Goal: Navigation & Orientation: Find specific page/section

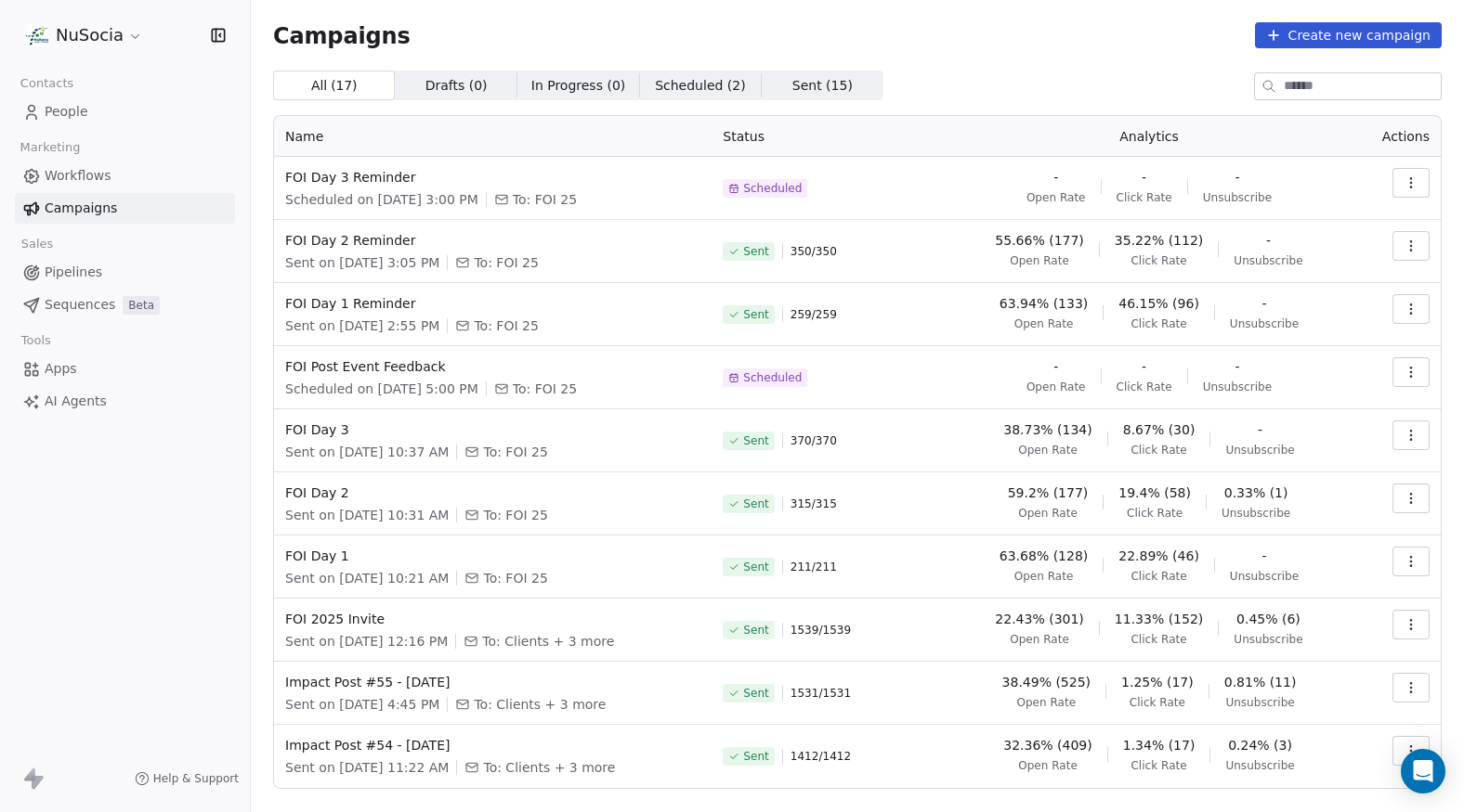
click at [63, 177] on span "Workflows" at bounding box center [77, 176] width 67 height 20
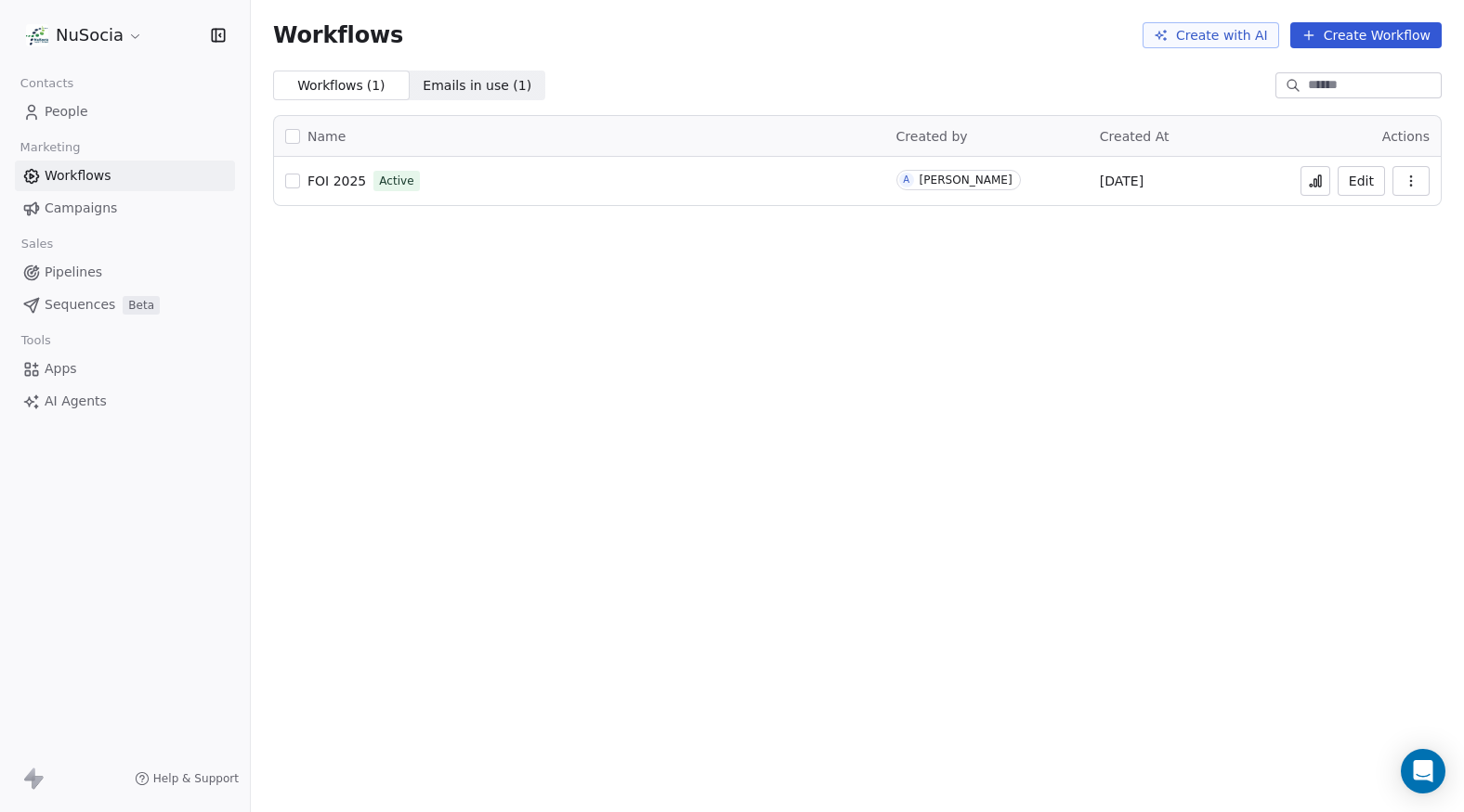
click at [143, 220] on link "Campaigns" at bounding box center [125, 209] width 220 height 30
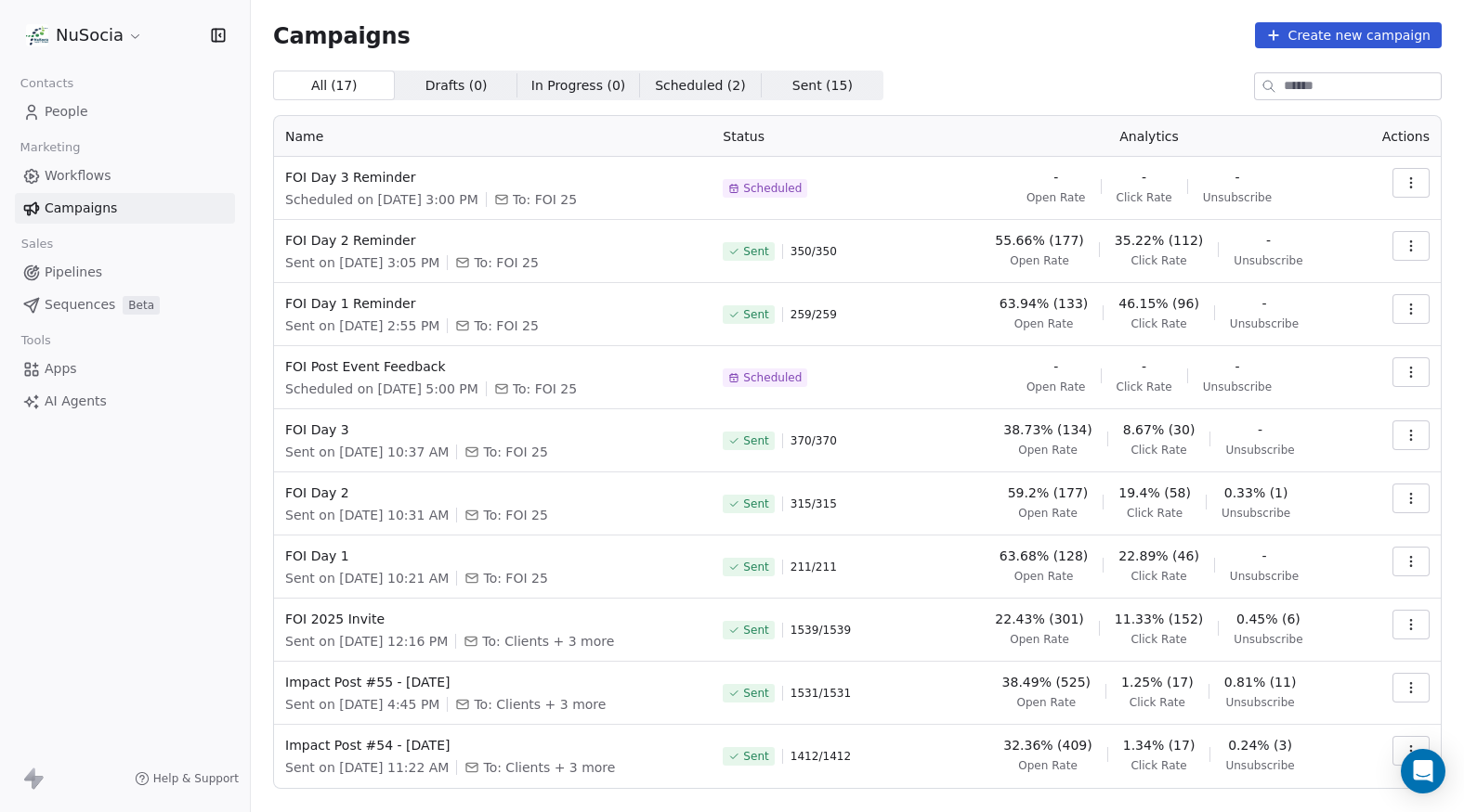
click at [112, 51] on div "NuSocia" at bounding box center [125, 35] width 250 height 71
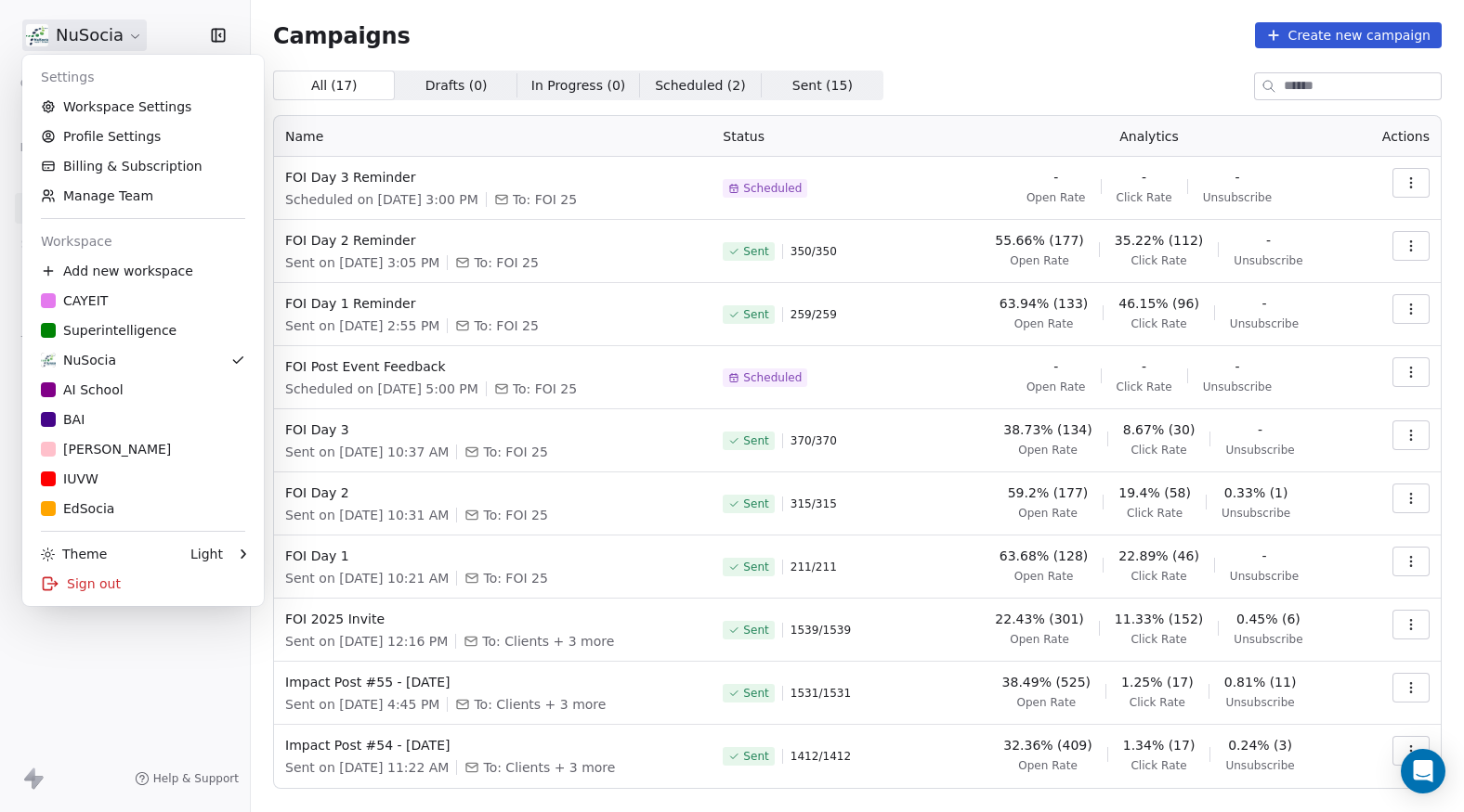
click at [119, 34] on html "NuSocia Contacts People Marketing Workflows Campaigns Sales Pipelines Sequences…" at bounding box center [732, 406] width 1464 height 812
click at [173, 344] on link "Superintelligence" at bounding box center [143, 330] width 227 height 29
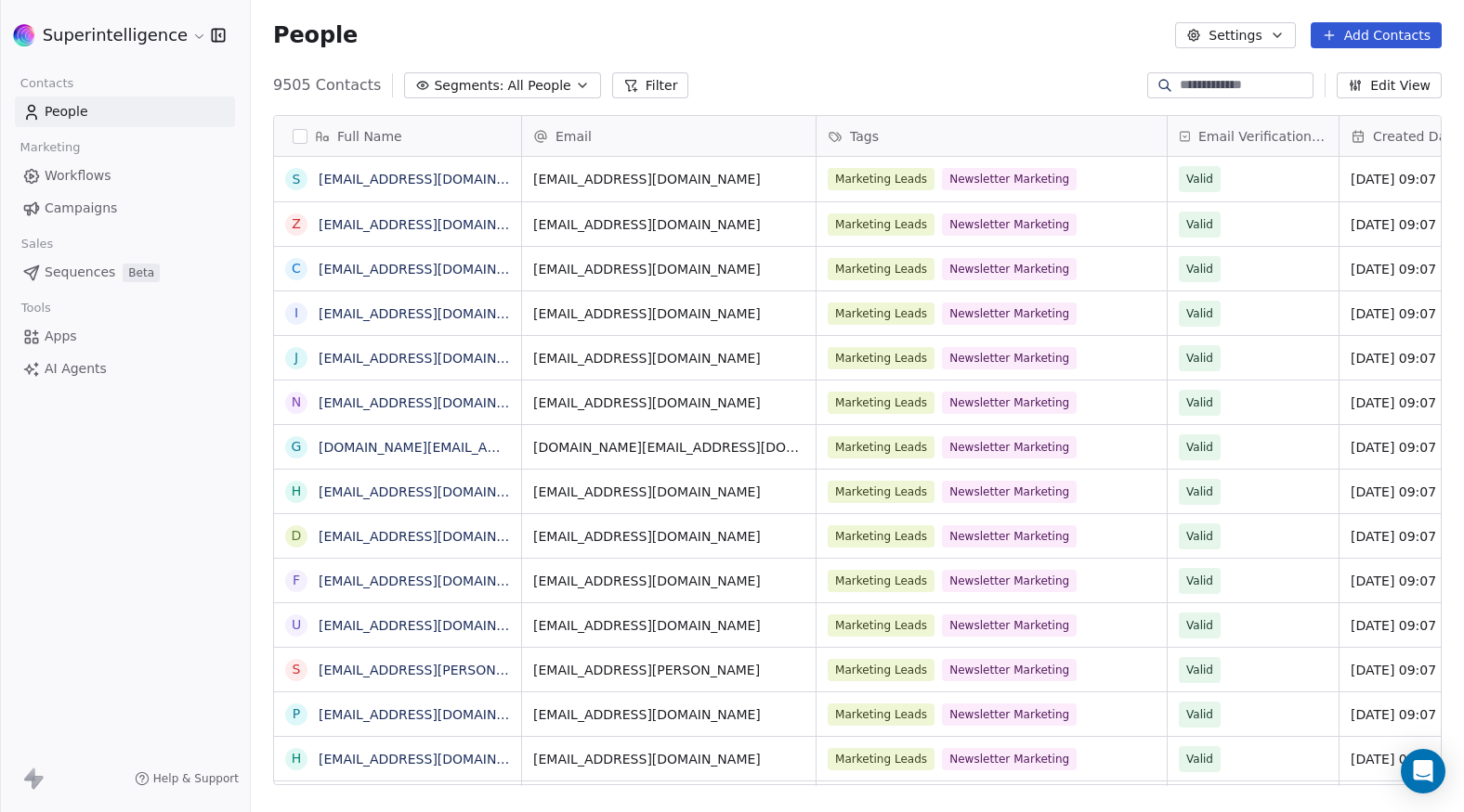
scroll to position [700, 1199]
click at [76, 174] on span "Workflows" at bounding box center [77, 176] width 67 height 20
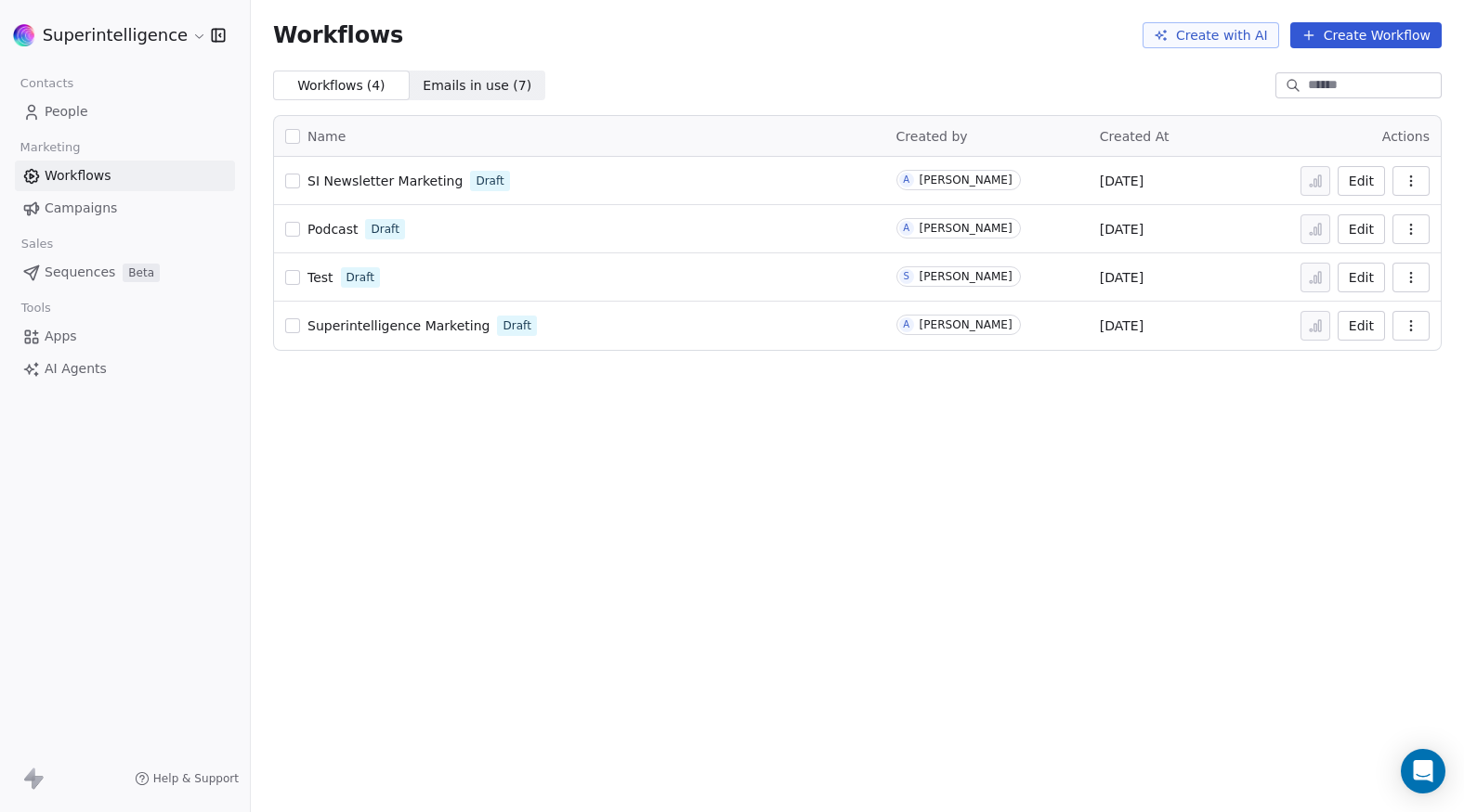
click at [324, 280] on span "Test" at bounding box center [320, 278] width 26 height 15
click at [461, 537] on div "Workflows Create with AI Create Workflow Workflows ( 4 ) Workflows ( 4 ) Emails…" at bounding box center [858, 406] width 1213 height 812
click at [390, 178] on span "SI Newsletter Marketing" at bounding box center [384, 181] width 155 height 15
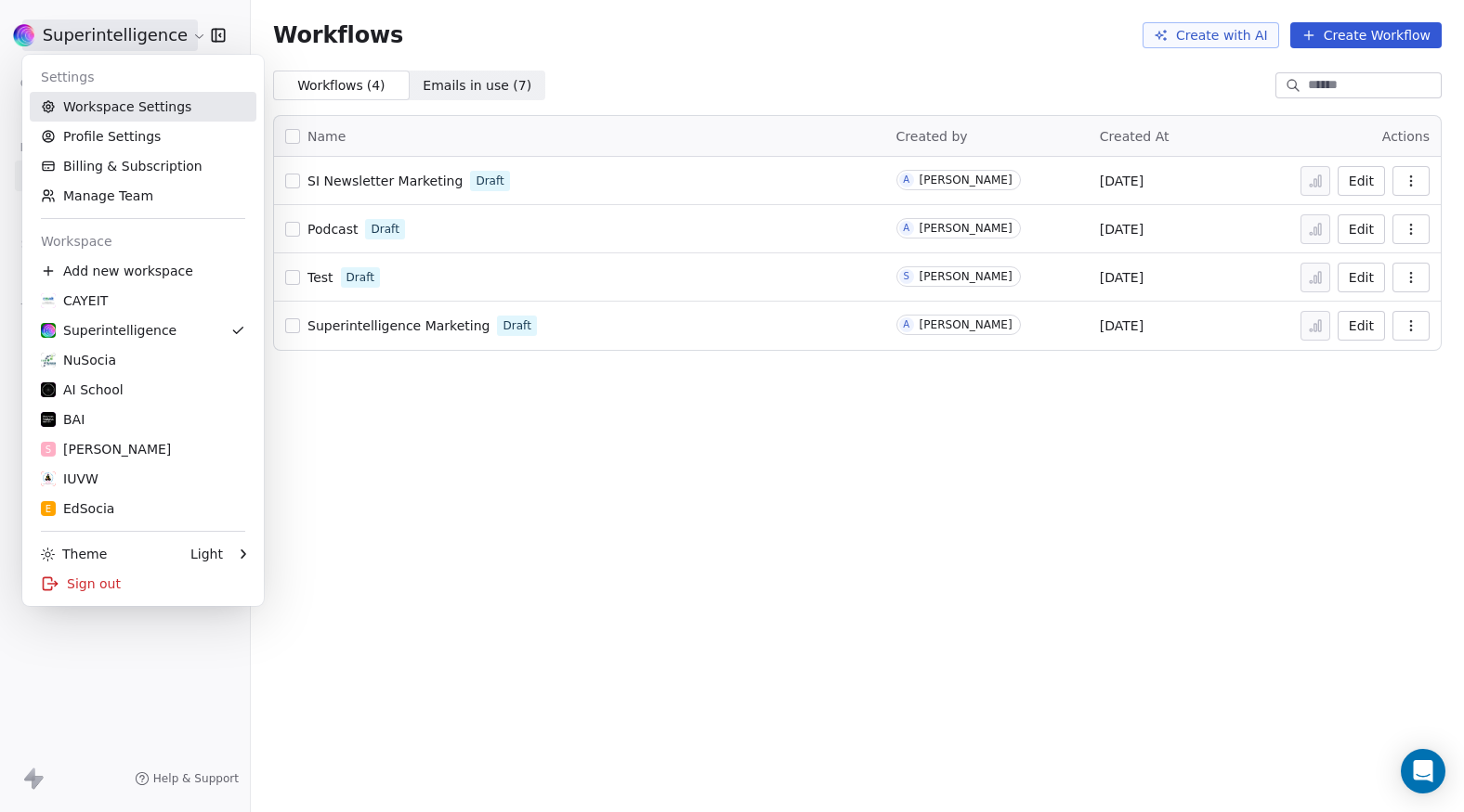
click at [149, 106] on link "Workspace Settings" at bounding box center [143, 106] width 227 height 29
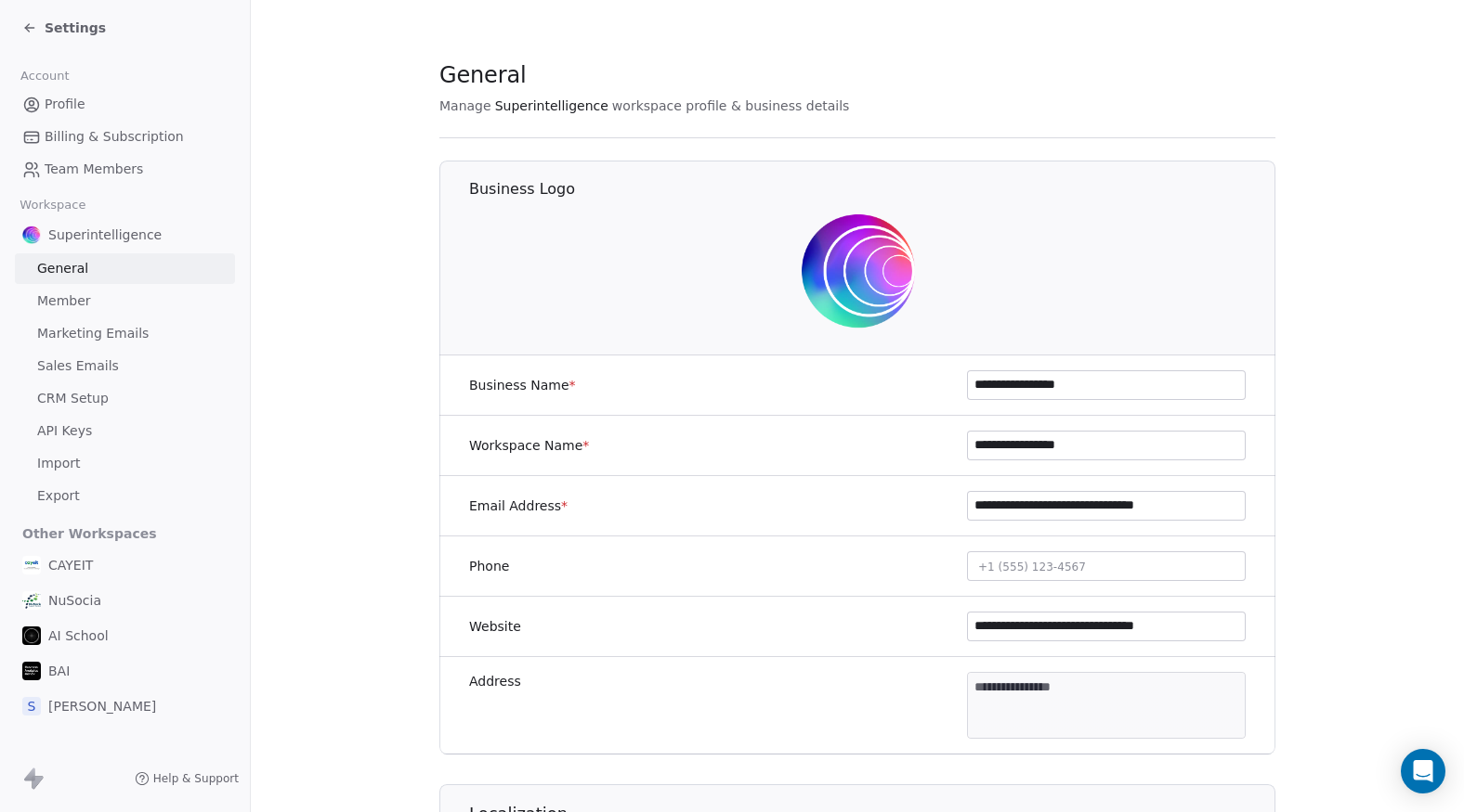
click at [130, 363] on link "Sales Emails" at bounding box center [125, 366] width 220 height 30
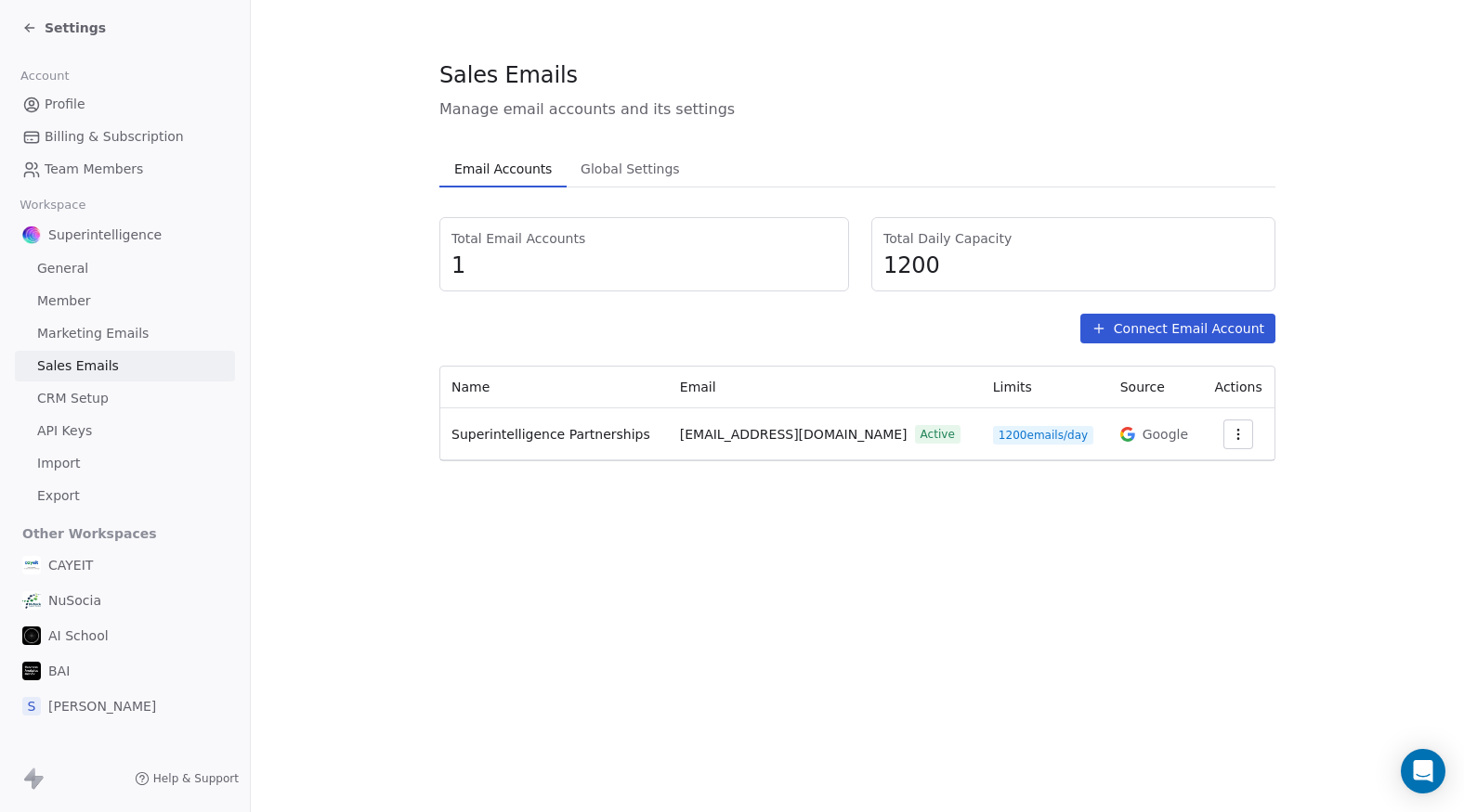
click at [1234, 429] on icon "button" at bounding box center [1238, 434] width 15 height 15
click at [1077, 498] on html "Settings Account Profile Billing & Subscription Team Members Workspace Superint…" at bounding box center [732, 406] width 1464 height 812
click at [636, 180] on span "Global Settings" at bounding box center [630, 169] width 114 height 26
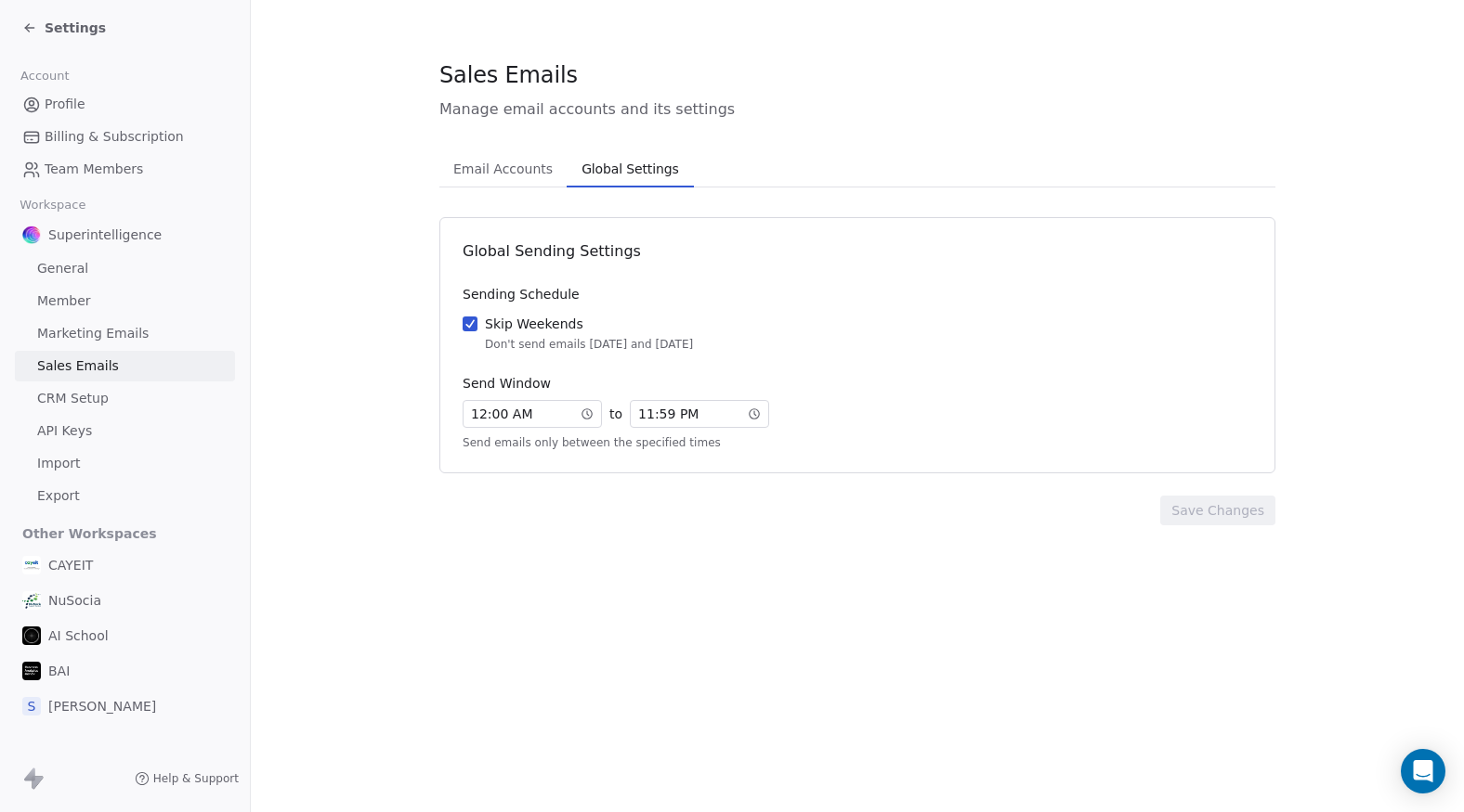
click at [479, 174] on span "Email Accounts" at bounding box center [502, 169] width 114 height 26
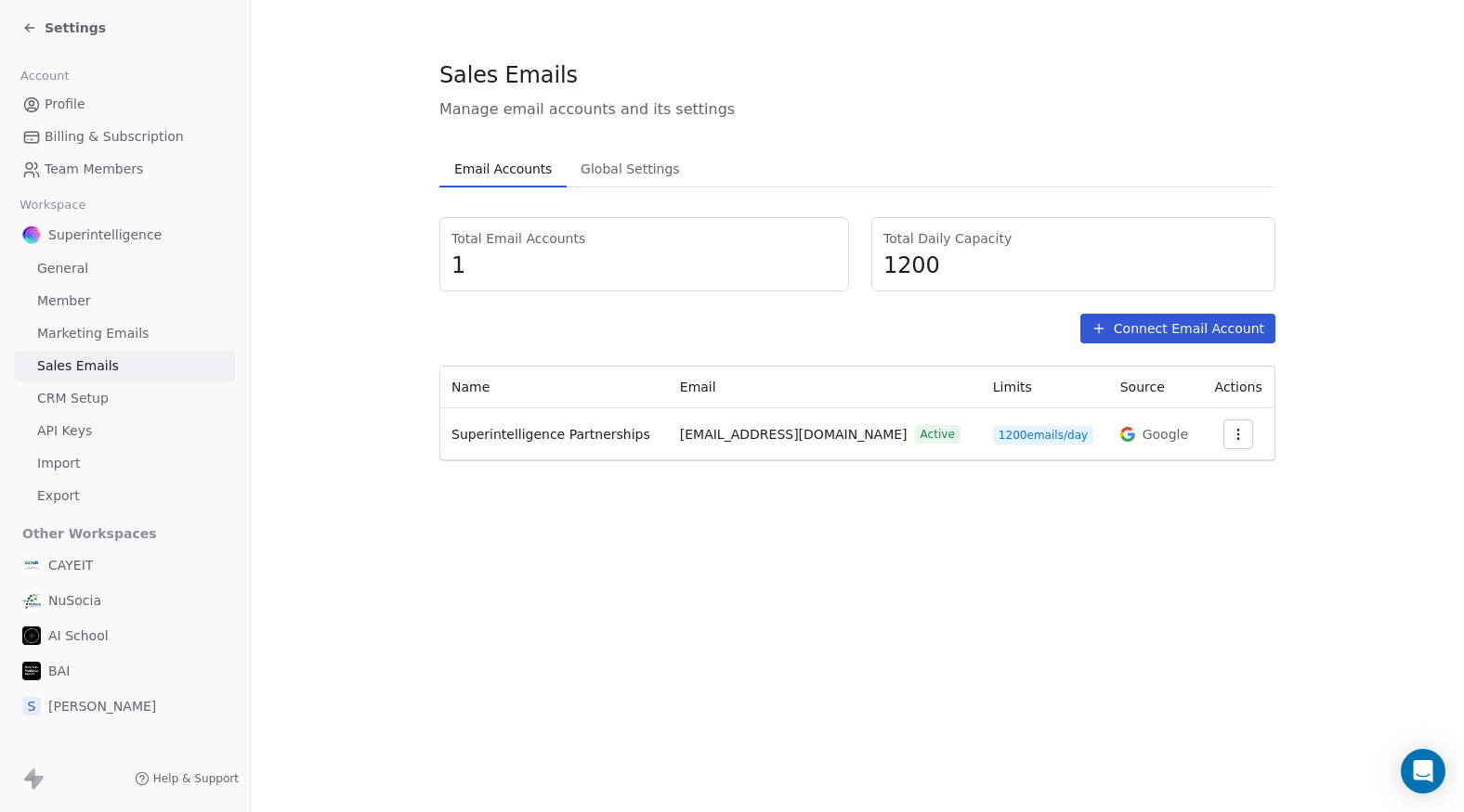
click at [116, 274] on link "General" at bounding box center [125, 268] width 220 height 30
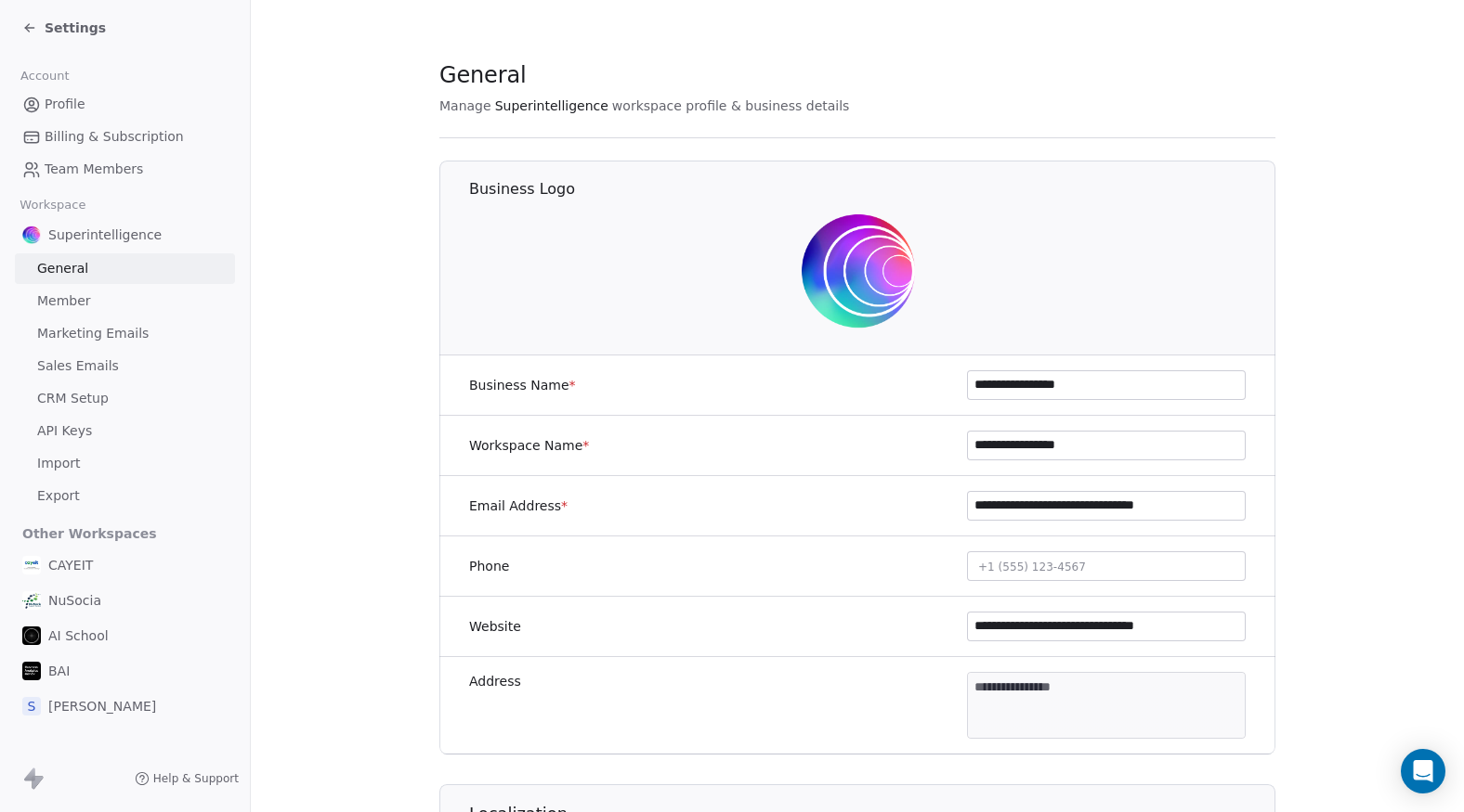
click at [127, 341] on span "Marketing Emails" at bounding box center [93, 333] width 111 height 20
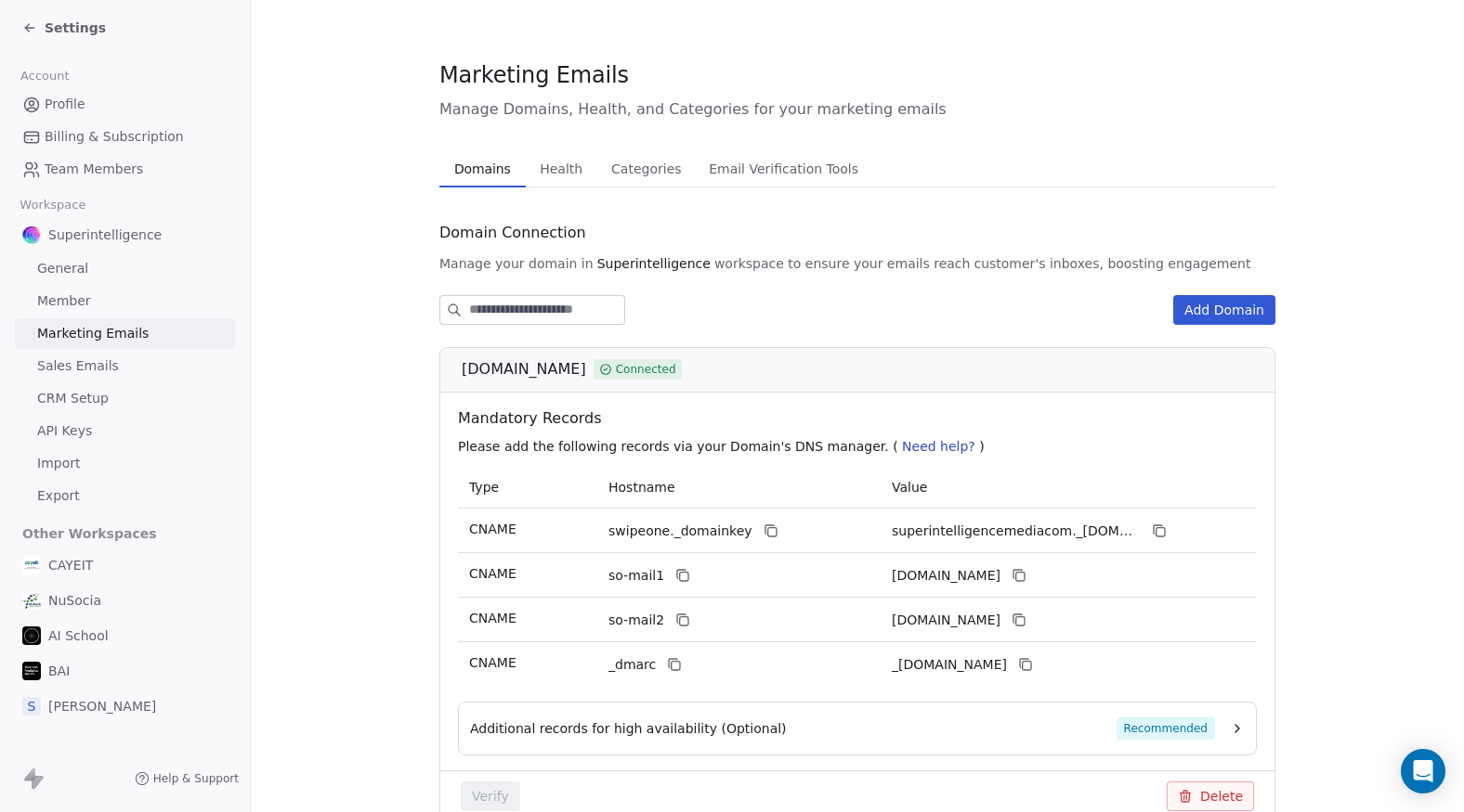
click at [540, 166] on span "Health" at bounding box center [560, 169] width 58 height 26
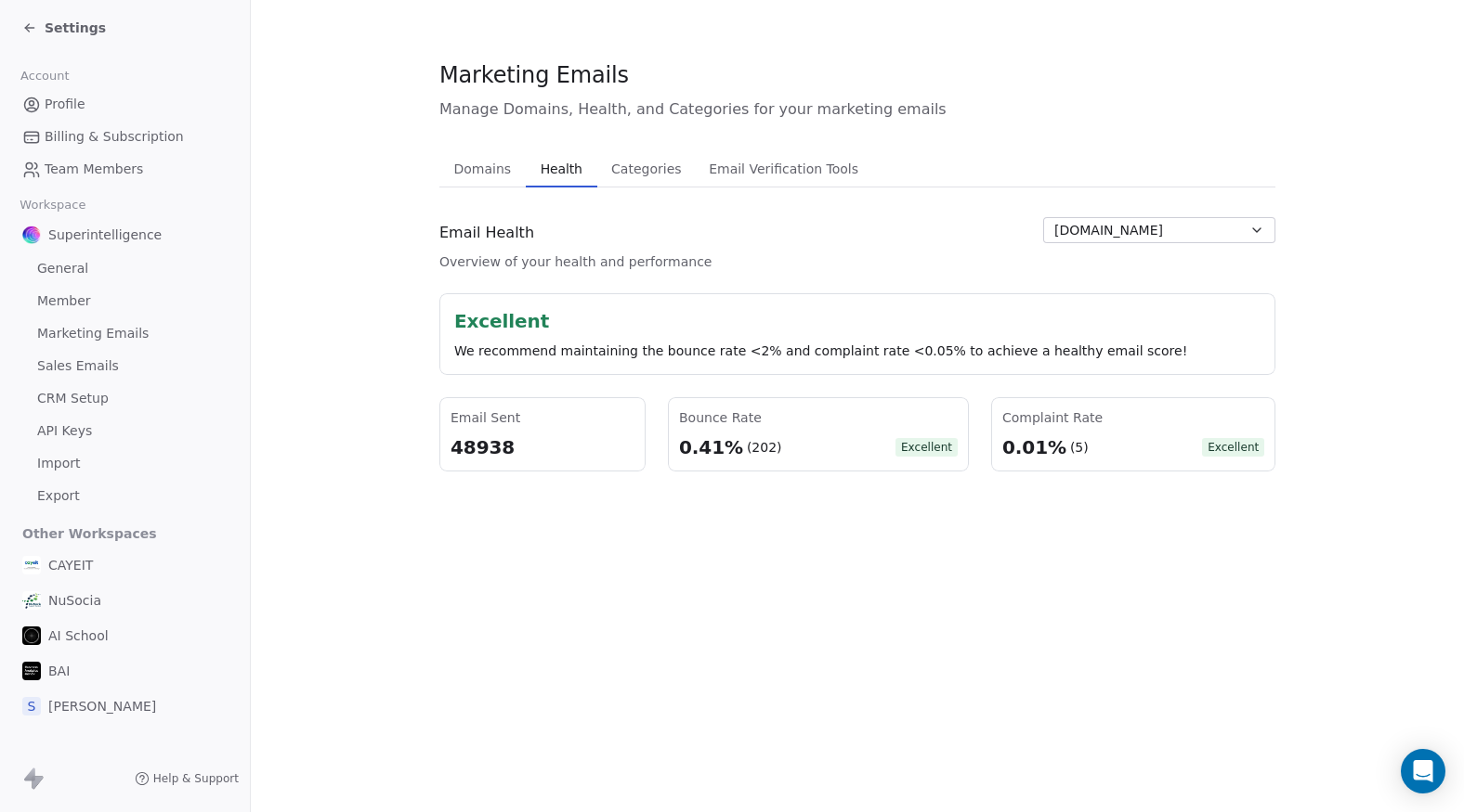
click at [28, 37] on div "Settings" at bounding box center [128, 28] width 213 height 26
click at [30, 27] on icon at bounding box center [30, 28] width 15 height 15
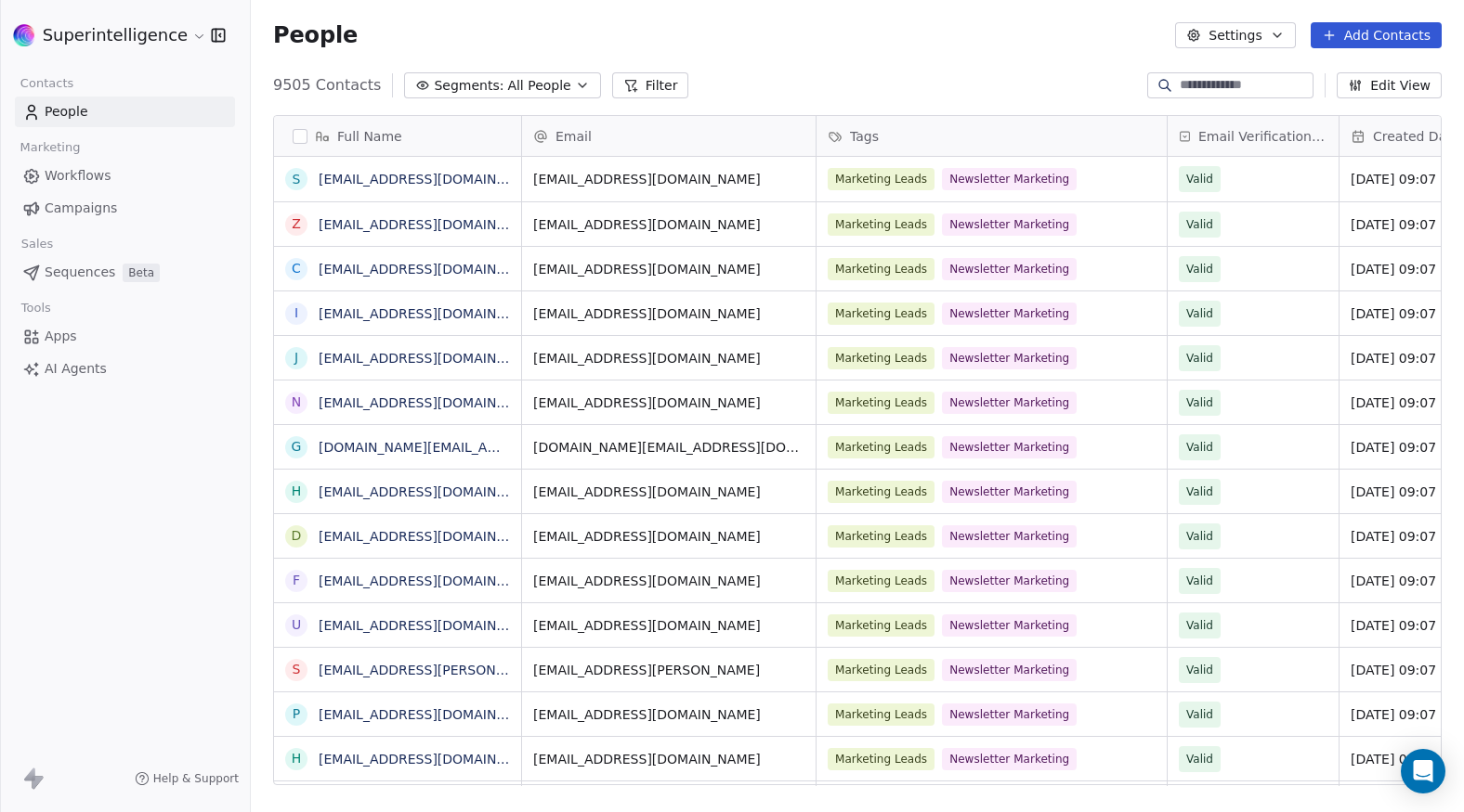
scroll to position [15, 15]
click at [757, 89] on div "9505 Contacts Segments: All People Filter Edit View" at bounding box center [858, 85] width 1213 height 29
click at [144, 45] on html "Superintelligence Contacts People Marketing Workflows Campaigns Sales Sequences…" at bounding box center [732, 406] width 1464 height 812
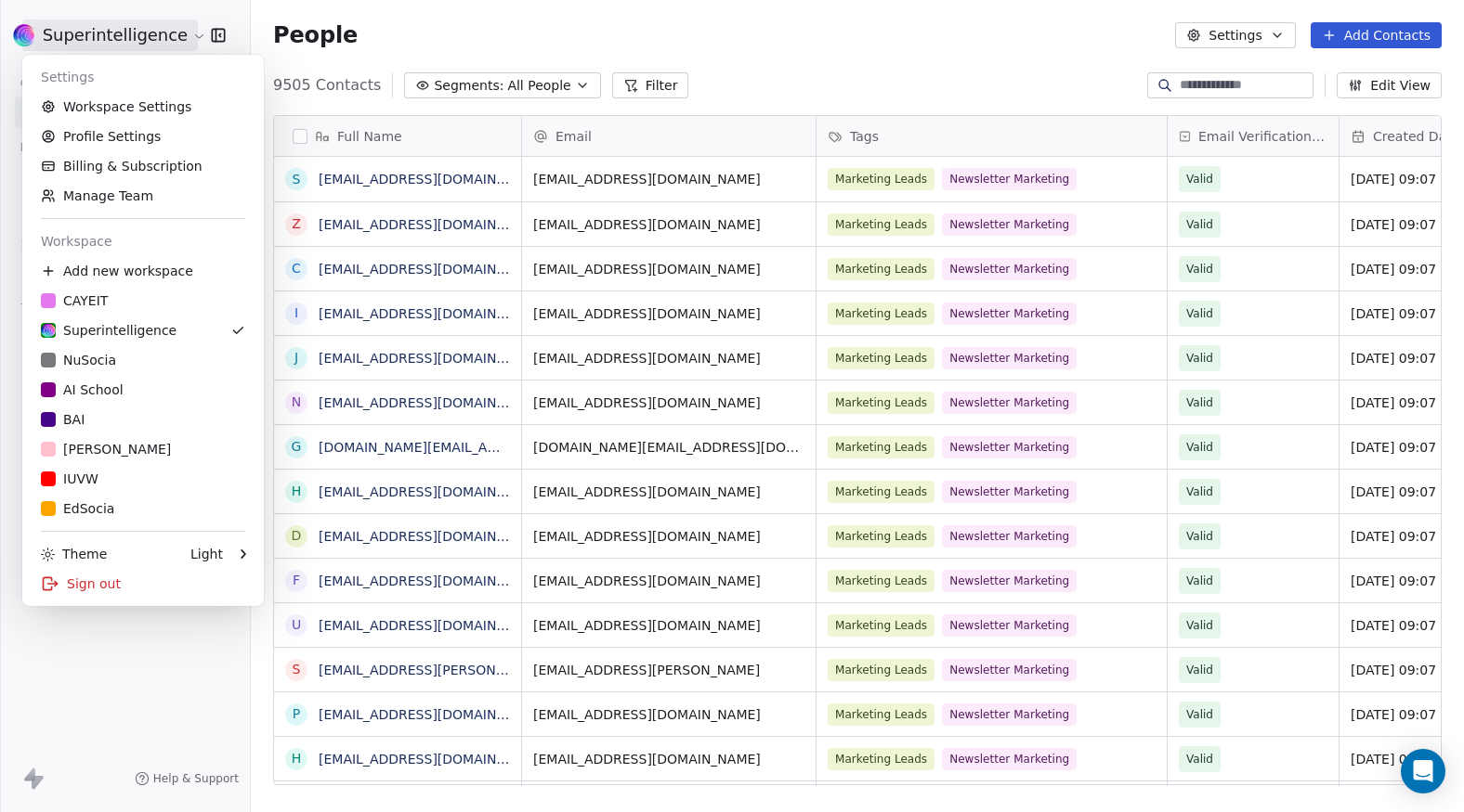
scroll to position [700, 1199]
click at [121, 375] on link "NuSocia" at bounding box center [143, 360] width 227 height 29
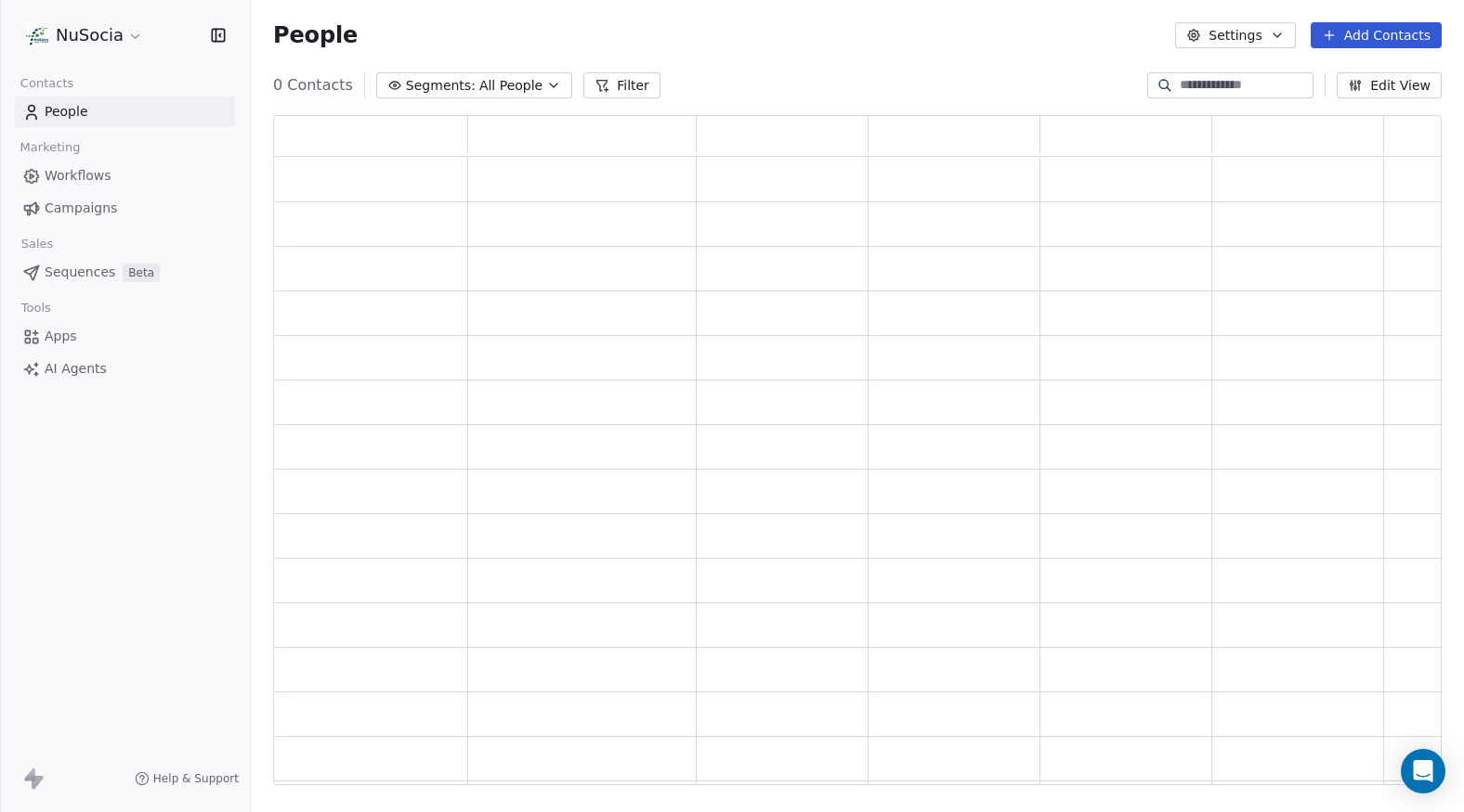
scroll to position [655, 1154]
click at [474, 90] on span "Segments:" at bounding box center [441, 86] width 70 height 20
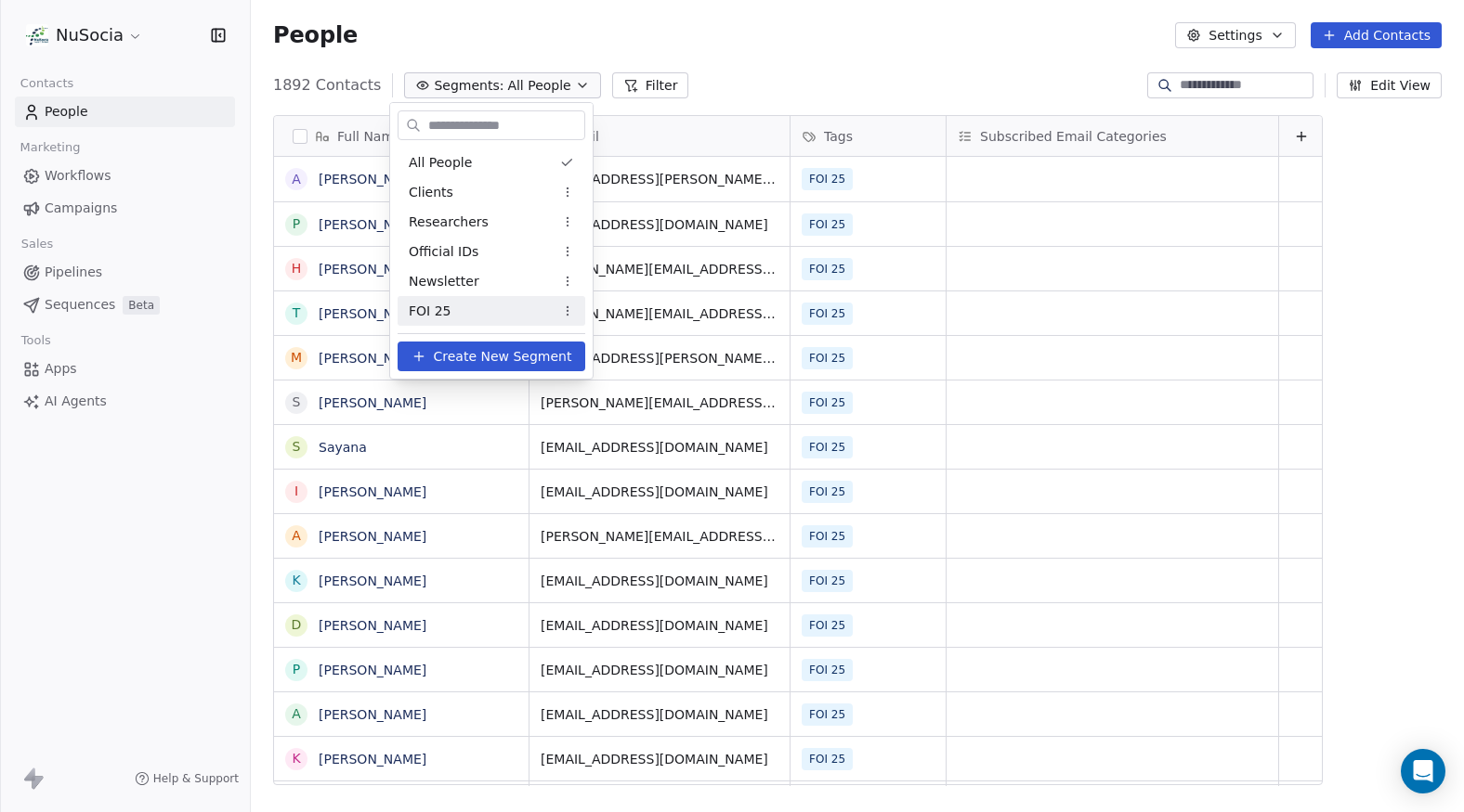
scroll to position [700, 1199]
click at [494, 308] on div "FOI 25" at bounding box center [491, 311] width 188 height 29
click at [508, 307] on div "FOI 25" at bounding box center [500, 311] width 188 height 29
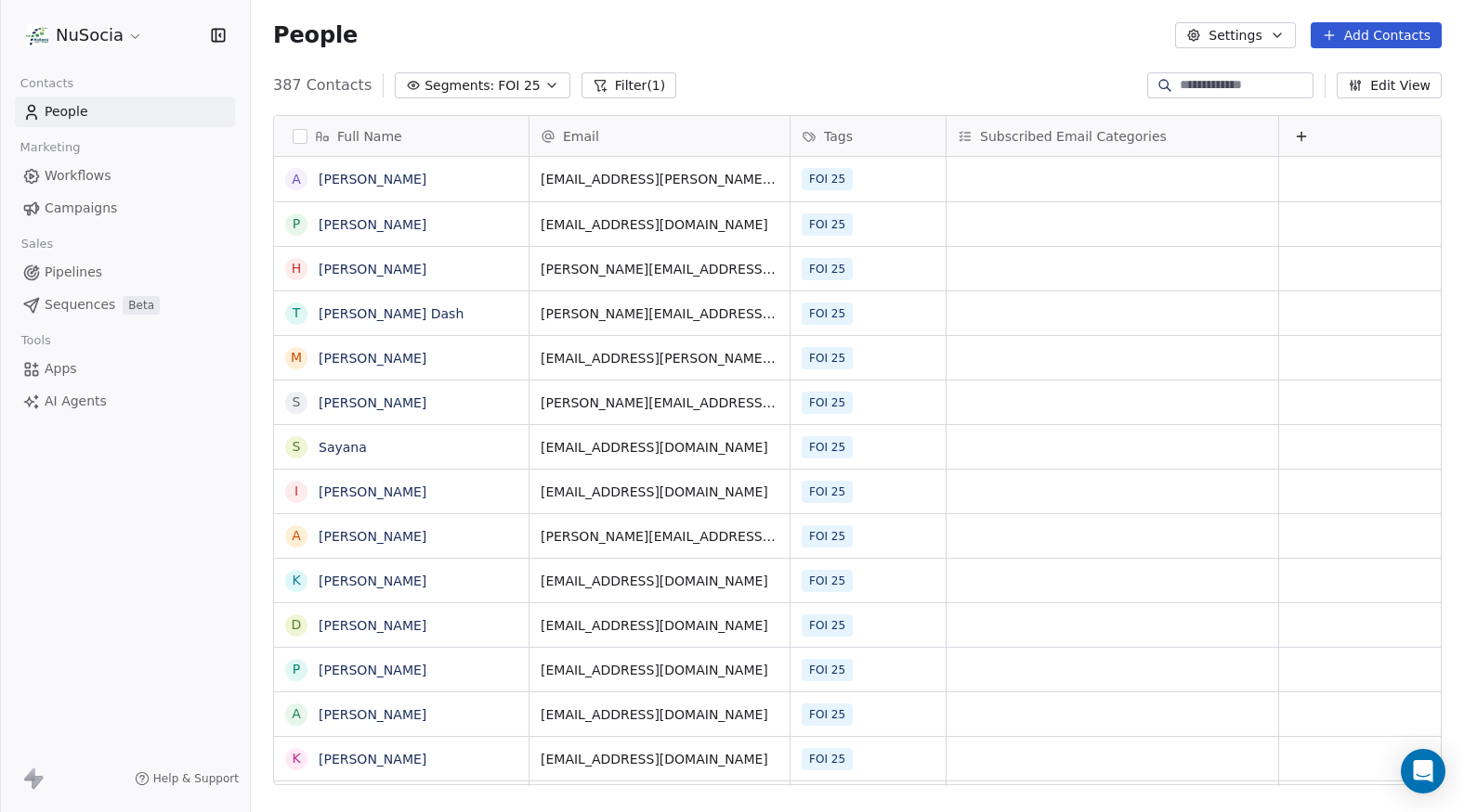
click at [96, 214] on span "Campaigns" at bounding box center [80, 208] width 73 height 20
